Goal: Information Seeking & Learning: Find specific fact

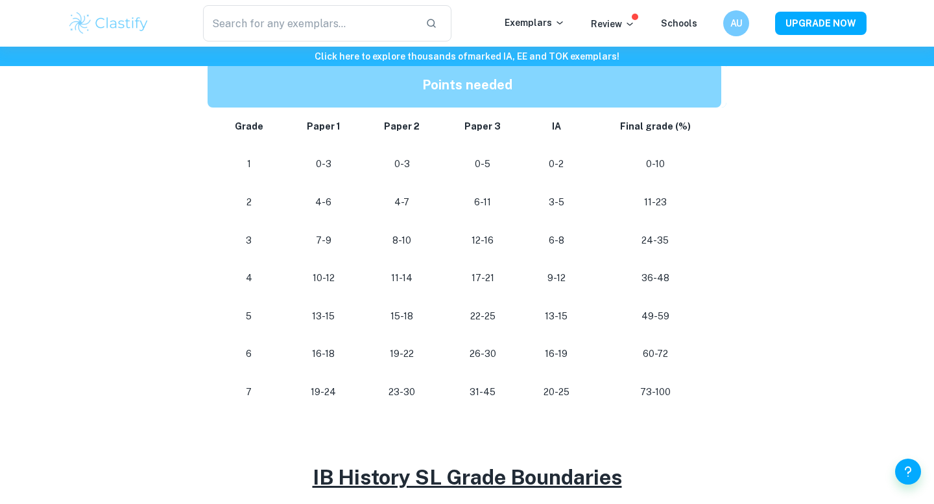
scroll to position [699, 0]
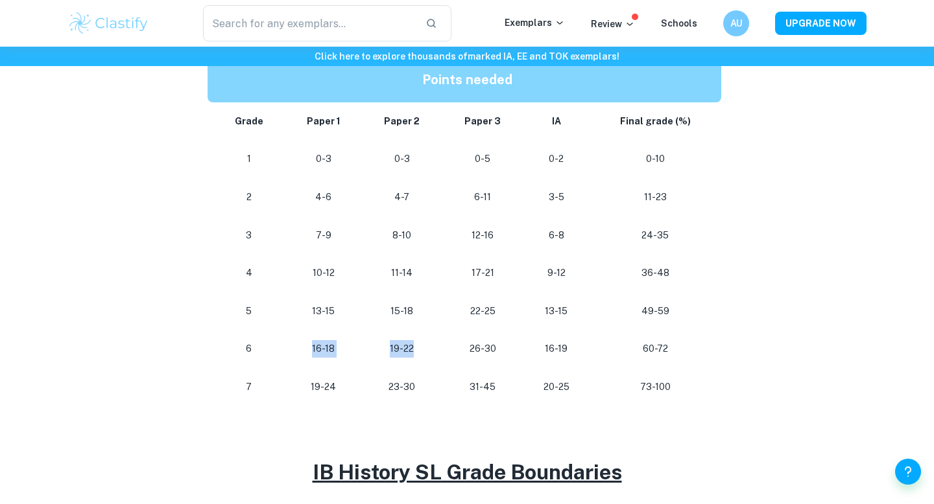
drag, startPoint x: 312, startPoint y: 354, endPoint x: 423, endPoint y: 348, distance: 111.0
click at [423, 348] on tr "[PHONE_NUMBER] [PHONE_NUMBER] 60-72" at bounding box center [466, 349] width 519 height 38
click at [423, 348] on p "19-22" at bounding box center [401, 349] width 59 height 18
drag, startPoint x: 383, startPoint y: 311, endPoint x: 408, endPoint y: 350, distance: 46.9
click at [408, 350] on tbody "Grade Paper 1 Paper 2 Paper 3 IA Final grade (%) 1 0-3 0-3 0-5 0-2 0-10 2 4-6 4…" at bounding box center [466, 254] width 519 height 304
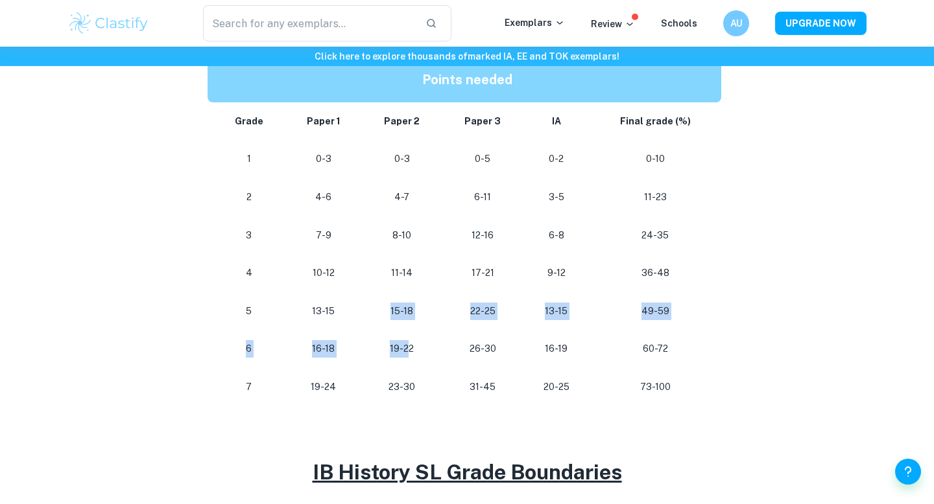
click at [408, 350] on p "19-22" at bounding box center [401, 349] width 59 height 18
drag, startPoint x: 458, startPoint y: 345, endPoint x: 410, endPoint y: 359, distance: 50.5
click at [420, 358] on tr "[PHONE_NUMBER] [PHONE_NUMBER] 60-72" at bounding box center [466, 349] width 519 height 38
click at [294, 335] on td "16-18" at bounding box center [323, 349] width 77 height 38
drag, startPoint x: 641, startPoint y: 339, endPoint x: 676, endPoint y: 354, distance: 37.5
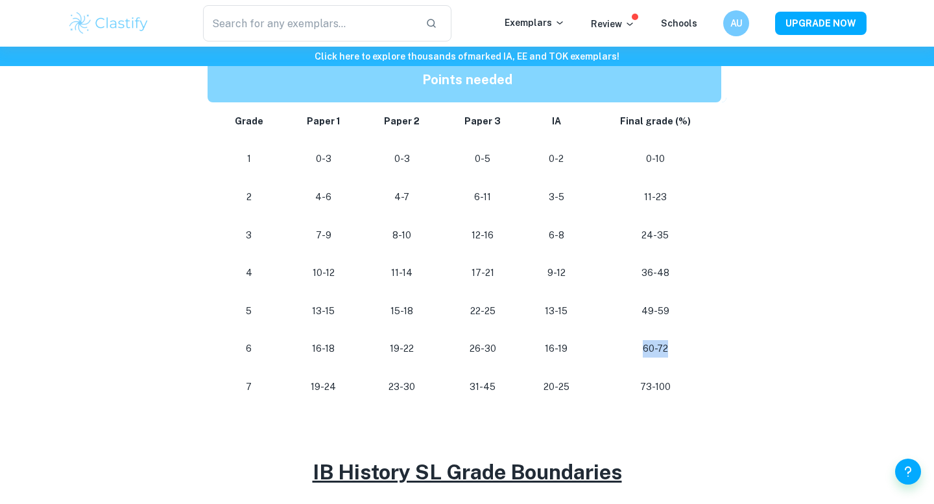
click at [675, 354] on td "60-72" at bounding box center [657, 349] width 137 height 38
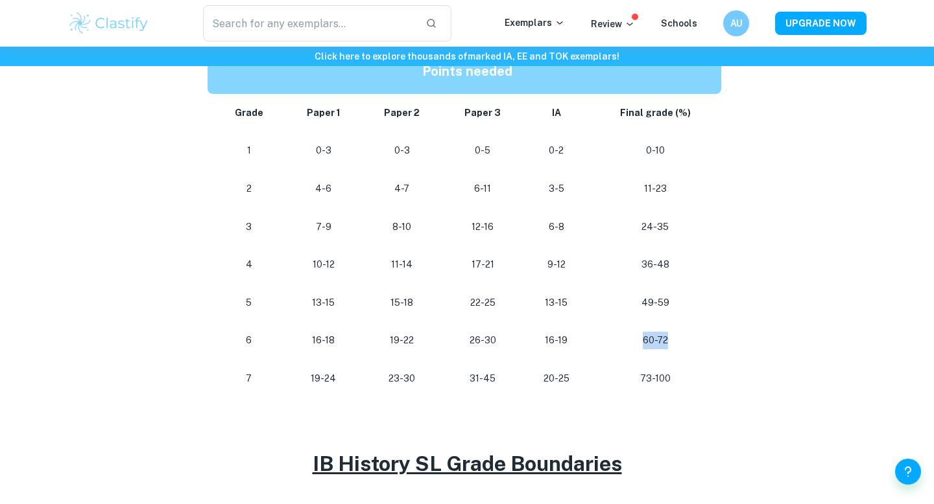
scroll to position [707, 0]
